Goal: Complete application form: Complete application form

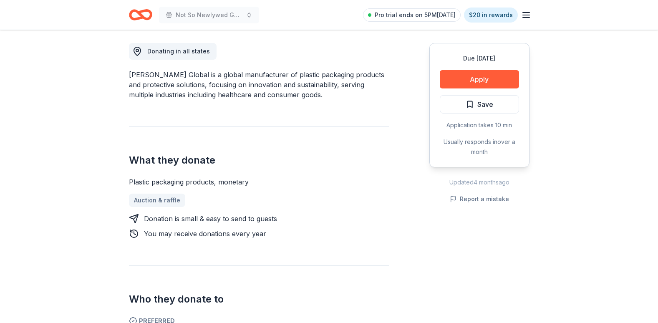
scroll to position [250, 0]
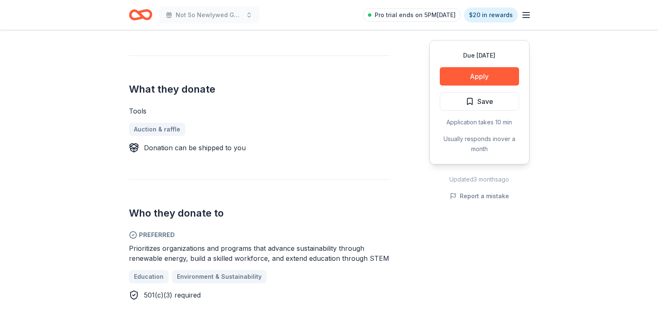
scroll to position [292, 0]
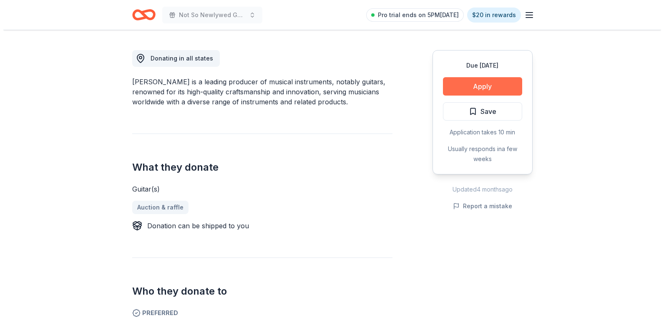
scroll to position [209, 0]
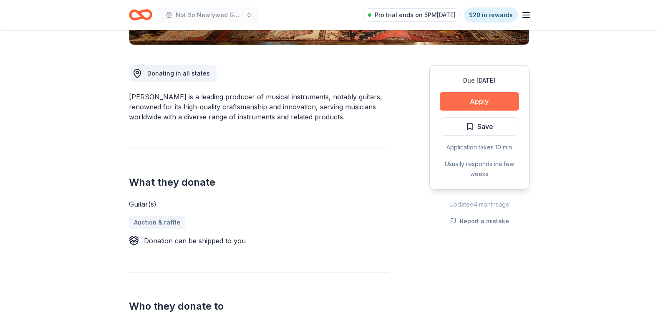
click at [488, 99] on button "Apply" at bounding box center [479, 101] width 79 height 18
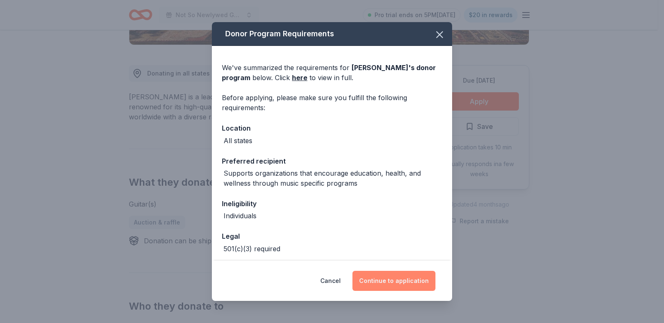
click at [401, 277] on button "Continue to application" at bounding box center [393, 281] width 83 height 20
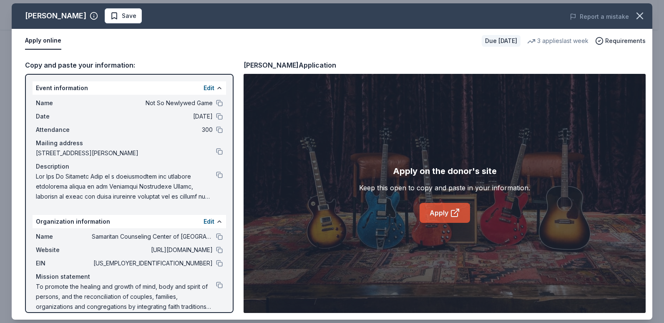
click at [452, 215] on icon at bounding box center [455, 213] width 10 height 10
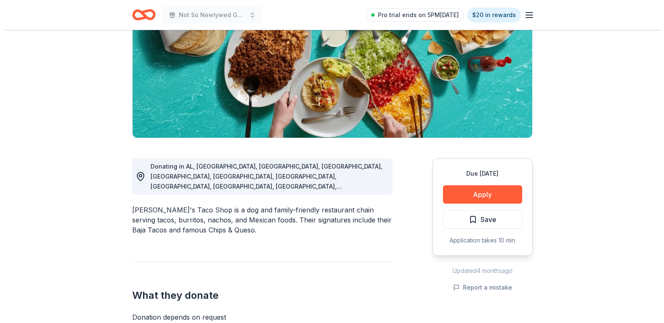
scroll to position [125, 0]
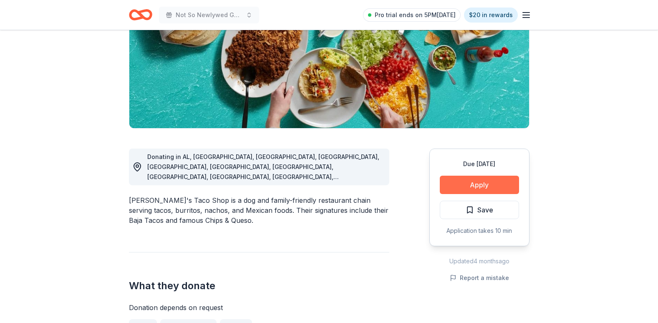
click at [489, 187] on button "Apply" at bounding box center [479, 185] width 79 height 18
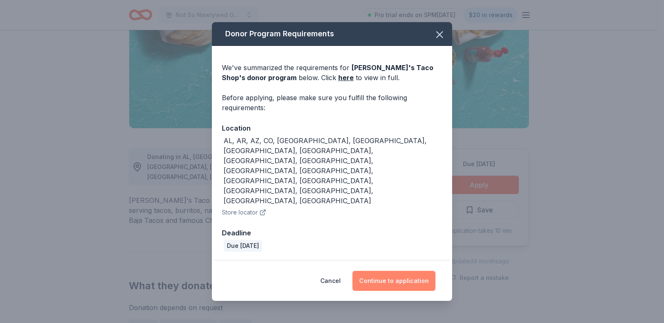
click at [415, 271] on button "Continue to application" at bounding box center [393, 281] width 83 height 20
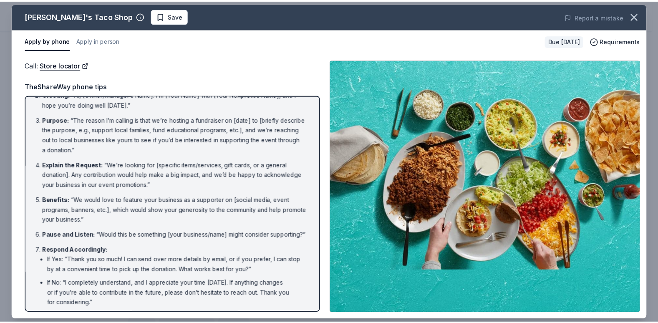
scroll to position [0, 0]
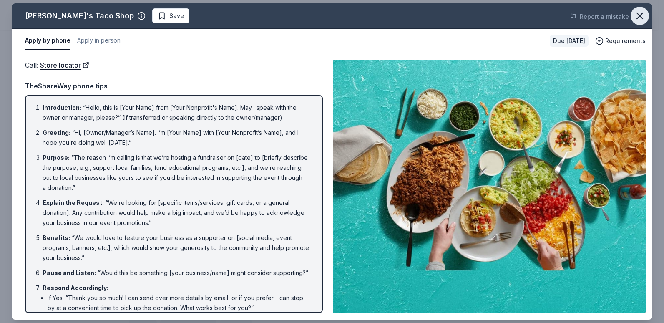
click at [637, 21] on icon "button" at bounding box center [640, 16] width 12 height 12
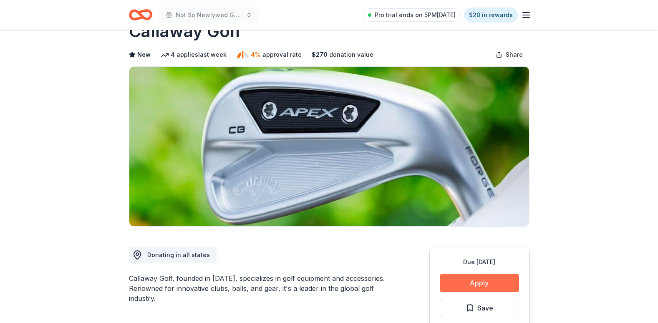
scroll to position [42, 0]
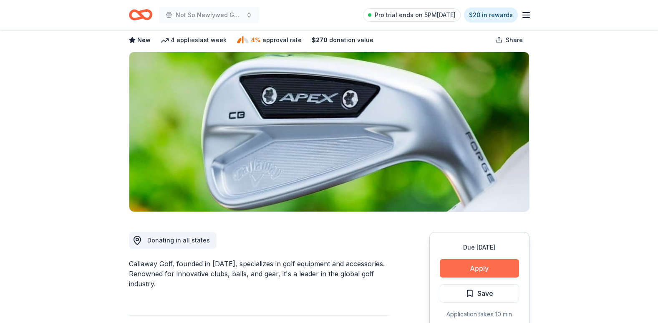
click at [475, 269] on button "Apply" at bounding box center [479, 268] width 79 height 18
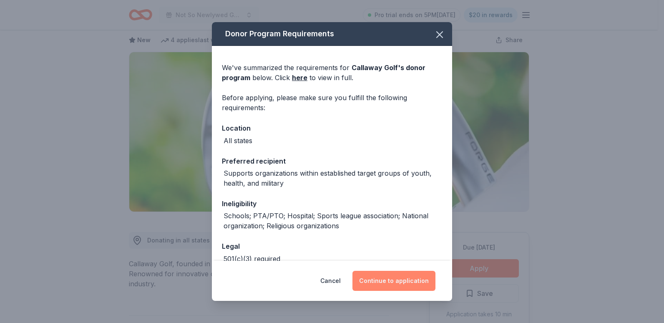
click at [407, 280] on button "Continue to application" at bounding box center [393, 281] width 83 height 20
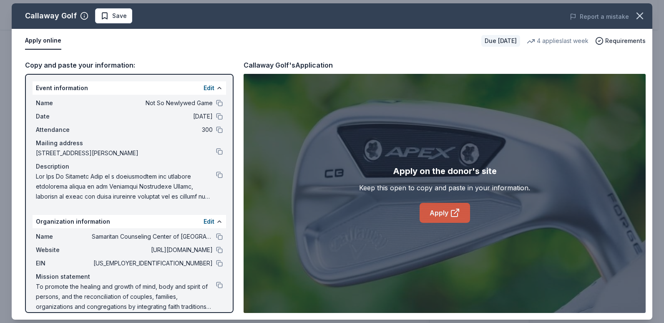
click at [451, 215] on icon at bounding box center [454, 213] width 6 height 6
click at [456, 214] on icon at bounding box center [455, 213] width 10 height 10
click at [641, 16] on icon "button" at bounding box center [640, 16] width 12 height 12
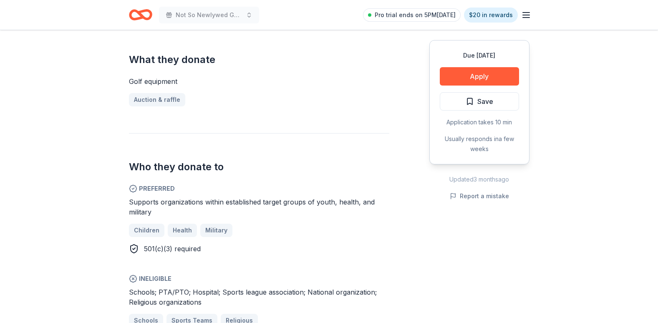
scroll to position [375, 0]
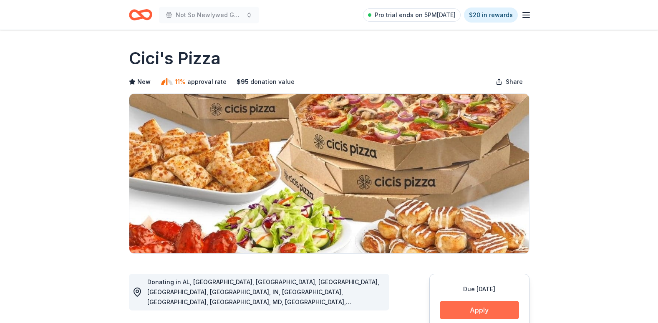
click at [490, 305] on button "Apply" at bounding box center [479, 310] width 79 height 18
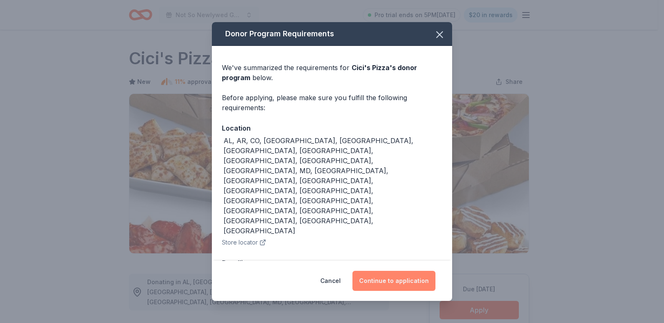
click at [412, 271] on button "Continue to application" at bounding box center [393, 281] width 83 height 20
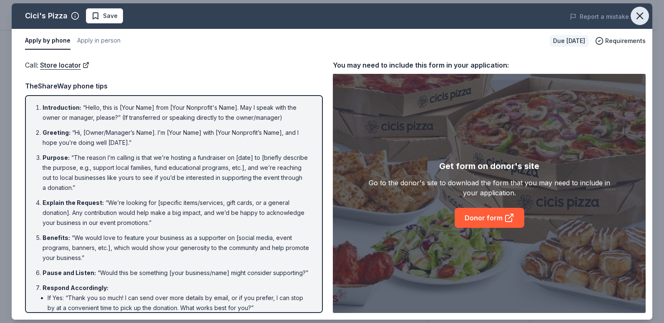
click at [646, 15] on button "button" at bounding box center [640, 16] width 18 height 18
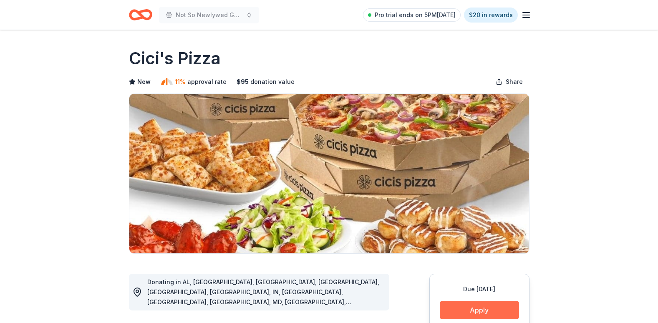
click at [490, 312] on button "Apply" at bounding box center [479, 310] width 79 height 18
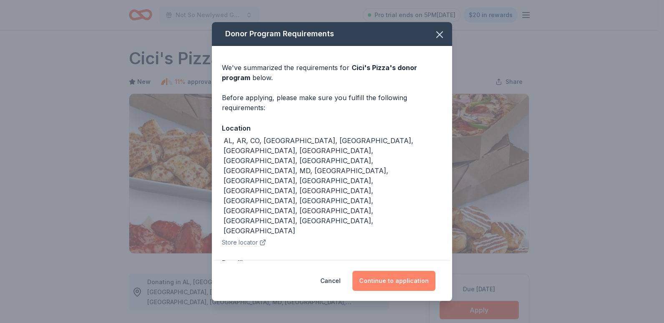
click at [401, 271] on button "Continue to application" at bounding box center [393, 281] width 83 height 20
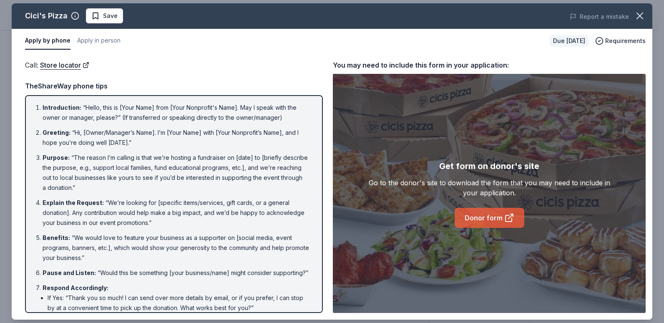
click at [485, 223] on link "Donor form" at bounding box center [490, 218] width 70 height 20
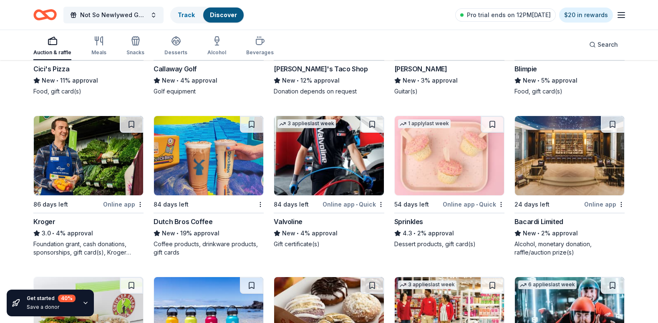
scroll to position [5321, 0]
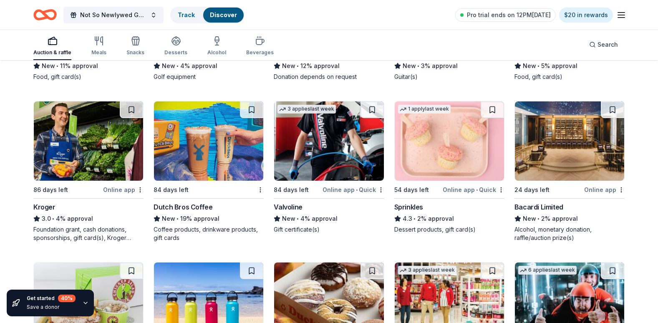
click at [591, 159] on img at bounding box center [569, 140] width 109 height 79
click at [436, 154] on img at bounding box center [449, 140] width 109 height 79
click at [302, 141] on img at bounding box center [328, 140] width 109 height 79
click at [98, 138] on img at bounding box center [88, 140] width 109 height 79
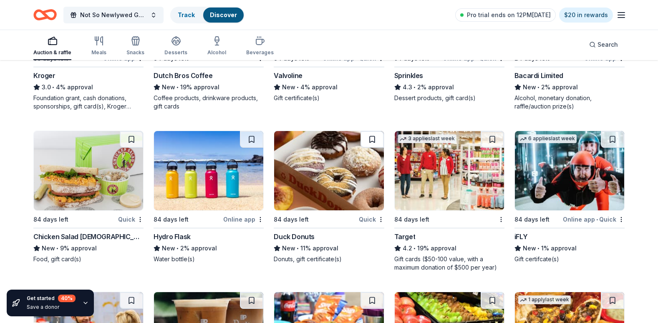
scroll to position [5488, 0]
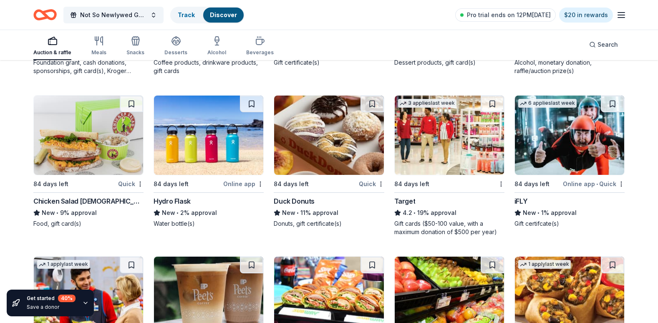
click at [556, 133] on img at bounding box center [569, 135] width 109 height 79
click at [470, 136] on img at bounding box center [449, 135] width 109 height 79
click at [208, 143] on img at bounding box center [208, 135] width 109 height 79
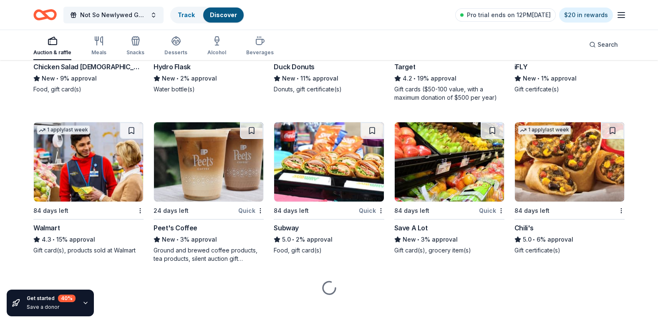
scroll to position [5623, 0]
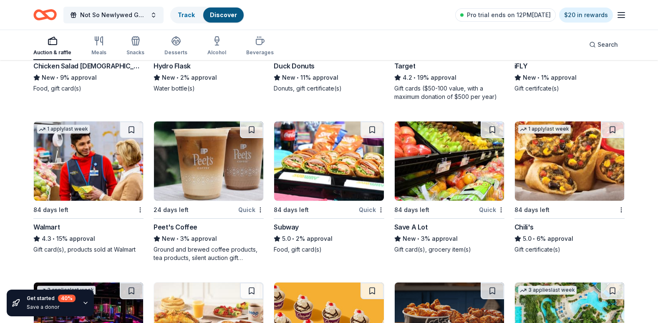
click at [596, 159] on img at bounding box center [569, 160] width 109 height 79
click at [333, 162] on img at bounding box center [328, 160] width 109 height 79
click at [86, 164] on img at bounding box center [88, 160] width 109 height 79
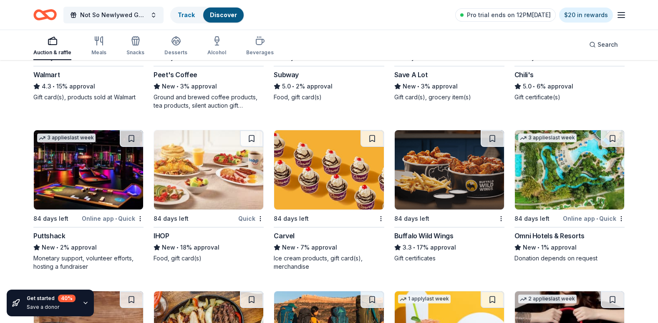
scroll to position [5790, 0]
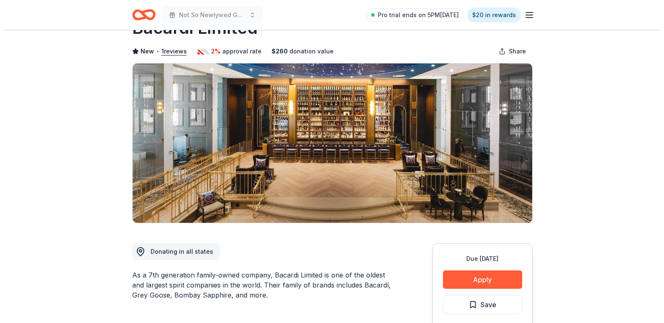
scroll to position [83, 0]
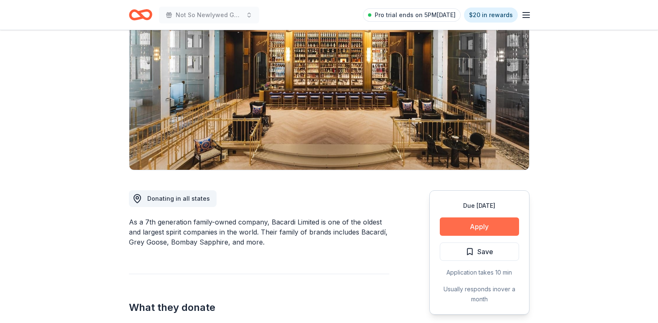
click at [471, 224] on button "Apply" at bounding box center [479, 226] width 79 height 18
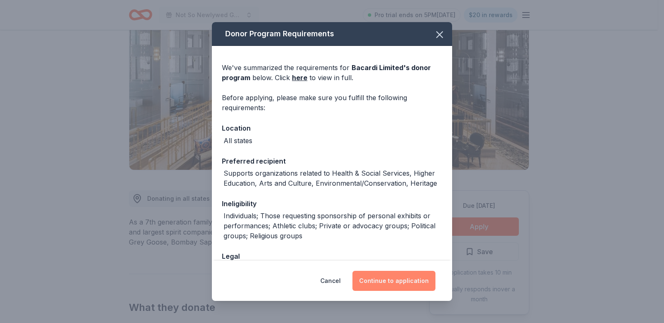
click at [415, 271] on button "Continue to application" at bounding box center [393, 281] width 83 height 20
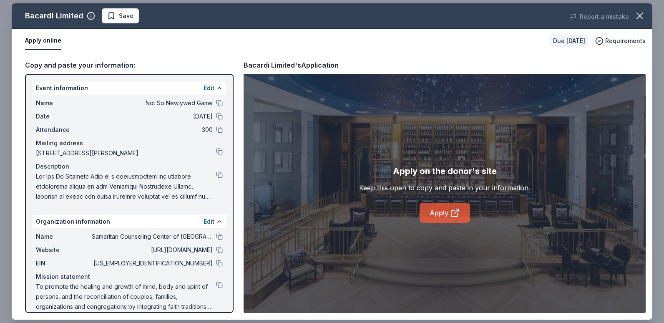
click at [430, 217] on link "Apply" at bounding box center [445, 213] width 50 height 20
